Goal: Task Accomplishment & Management: Use online tool/utility

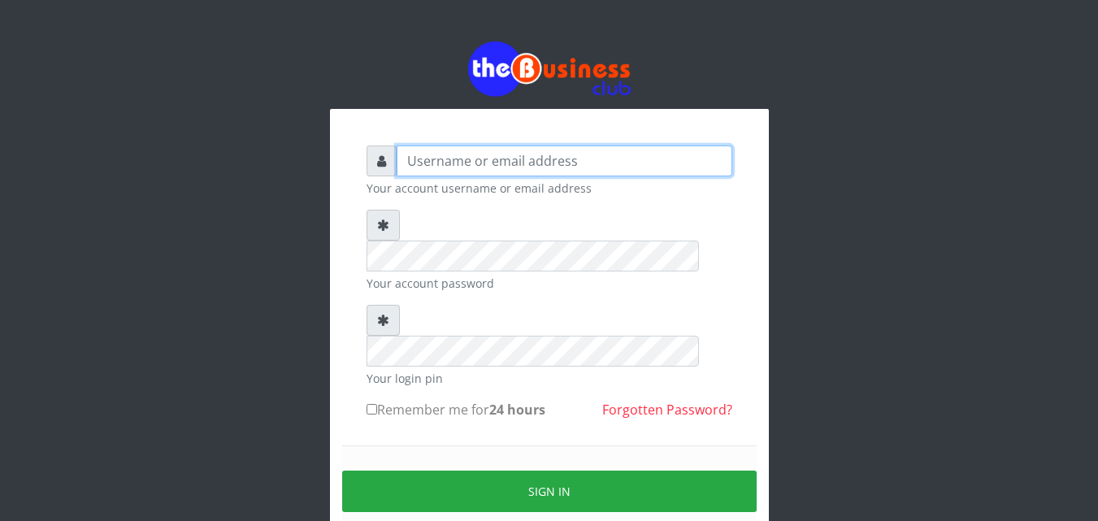
type input "kenachuks"
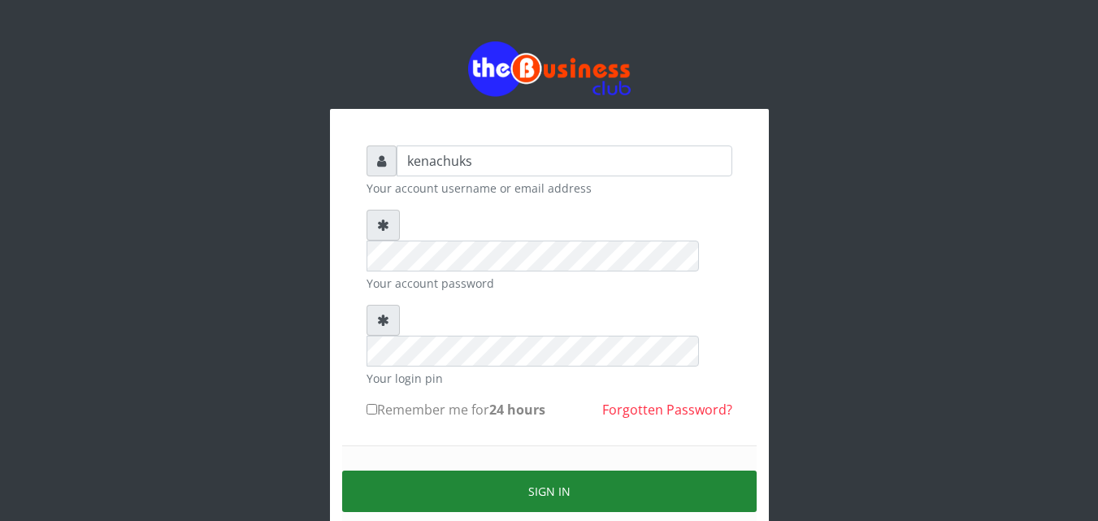
click at [528, 471] on button "Sign in" at bounding box center [549, 491] width 415 height 41
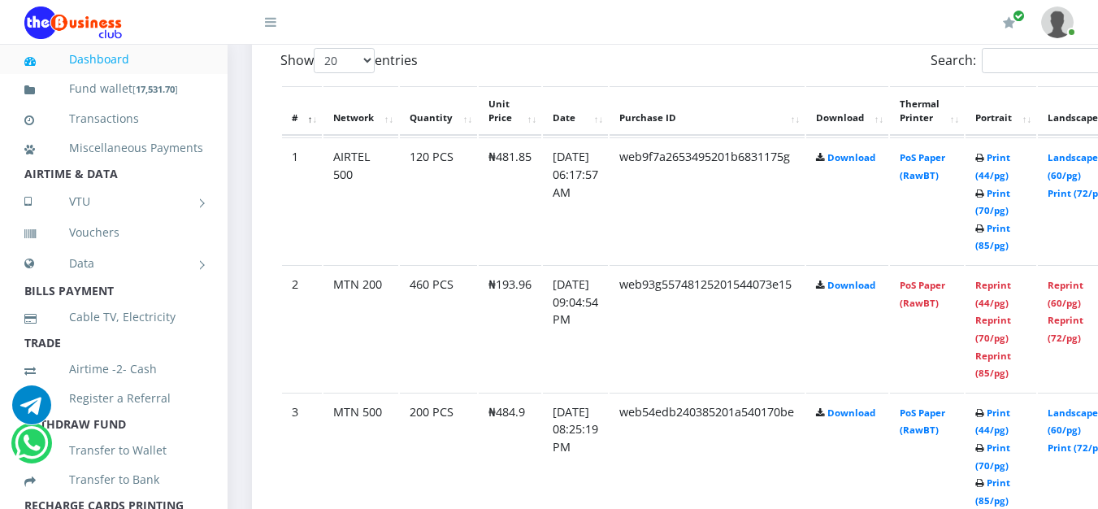
scroll to position [1334, 0]
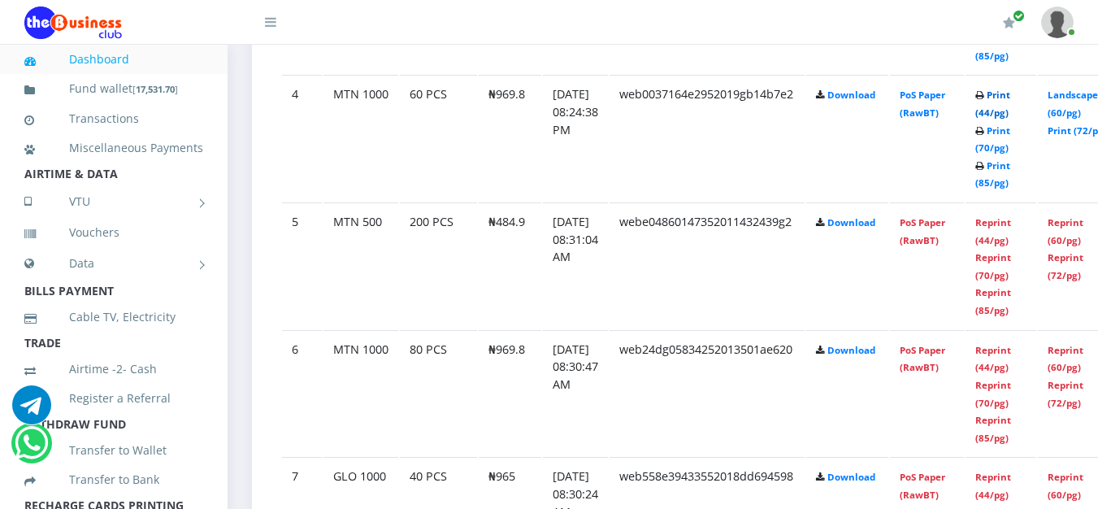
click at [1010, 96] on link "Print (44/pg)" at bounding box center [992, 104] width 35 height 30
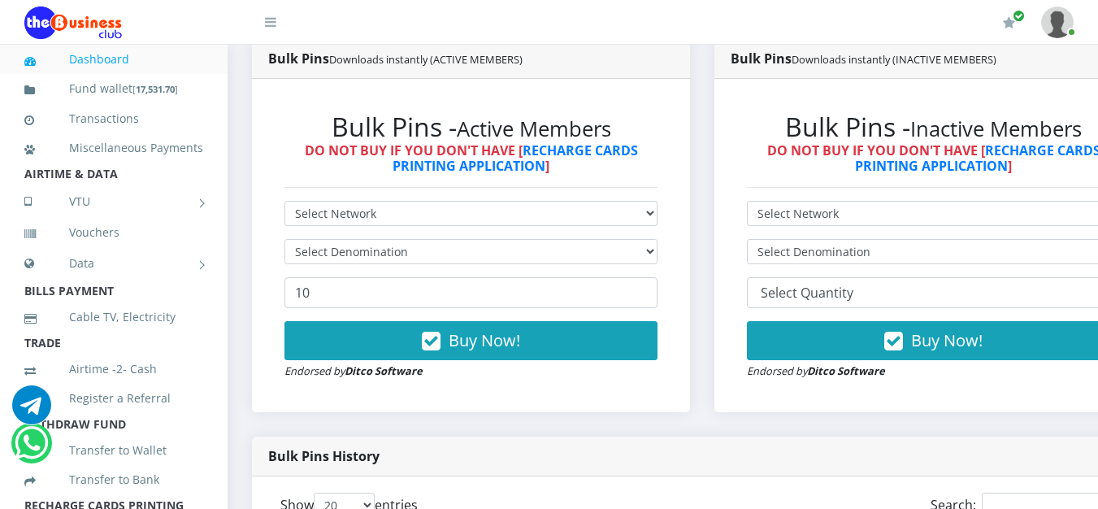
scroll to position [889, 0]
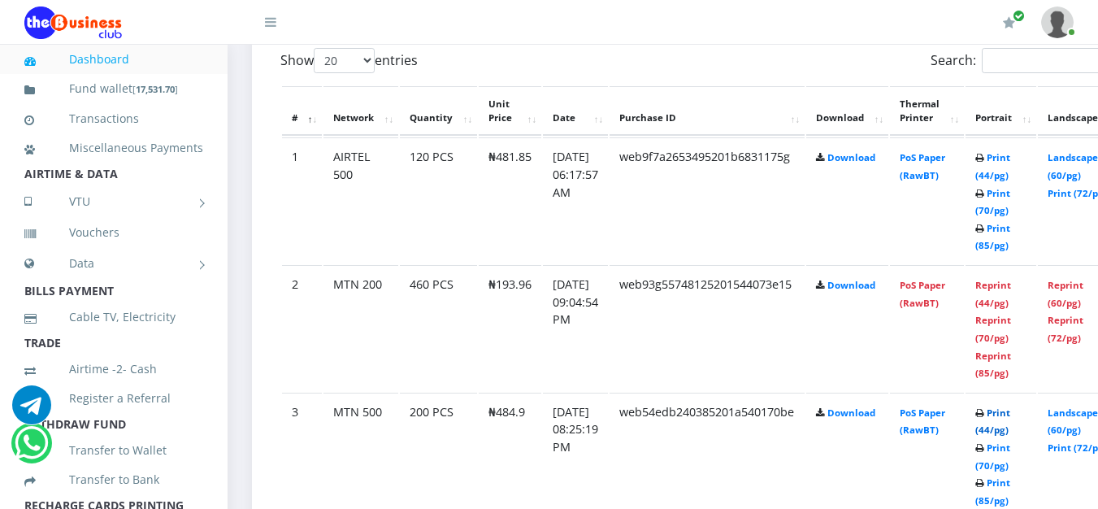
click at [1010, 415] on link "Print (44/pg)" at bounding box center [992, 421] width 35 height 30
click at [1010, 159] on link "Print (44/pg)" at bounding box center [992, 166] width 35 height 30
